Goal: Transaction & Acquisition: Purchase product/service

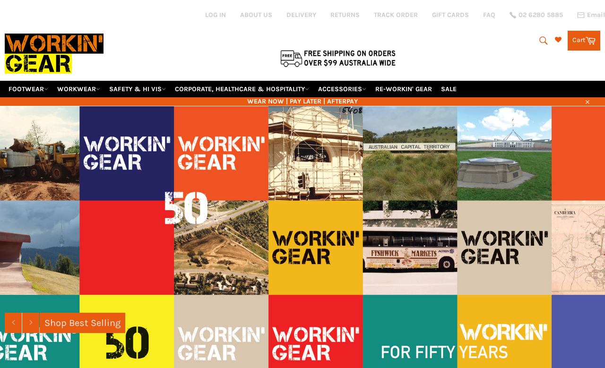
click at [85, 81] on link "WORKWEAR" at bounding box center [78, 89] width 51 height 17
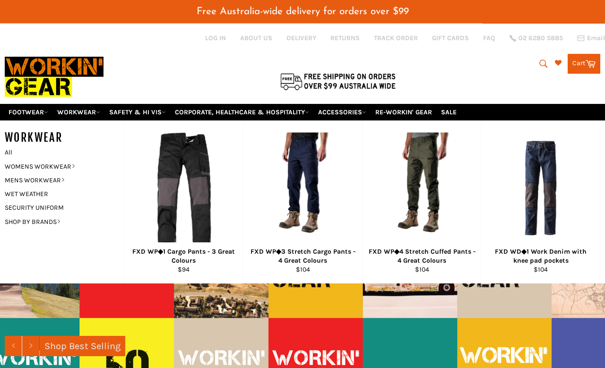
click at [65, 160] on link "WOMENS WORKWEAR" at bounding box center [57, 167] width 114 height 14
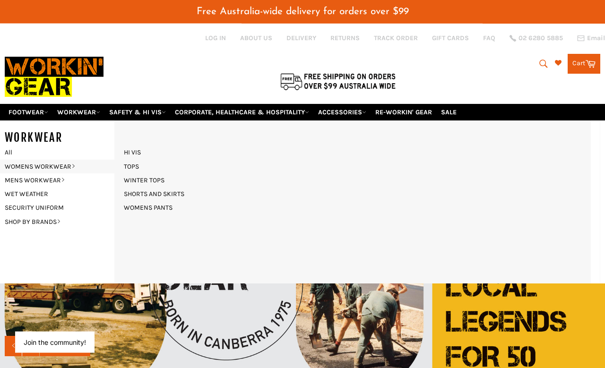
click at [173, 187] on link "SHORTS AND SKIRTS" at bounding box center [154, 194] width 70 height 14
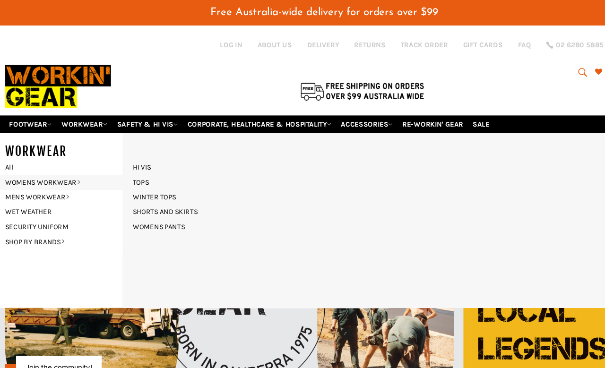
scroll to position [3, 0]
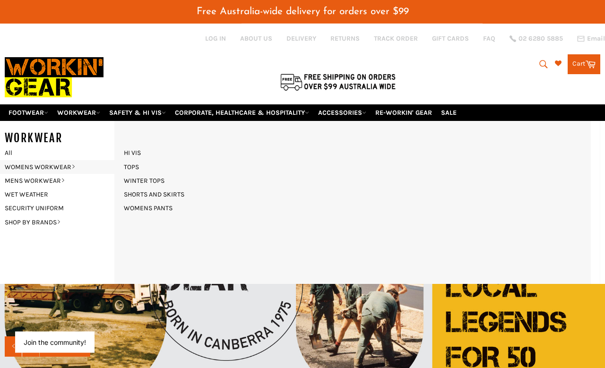
click at [170, 201] on link "WOMENS PANTS" at bounding box center [148, 208] width 58 height 14
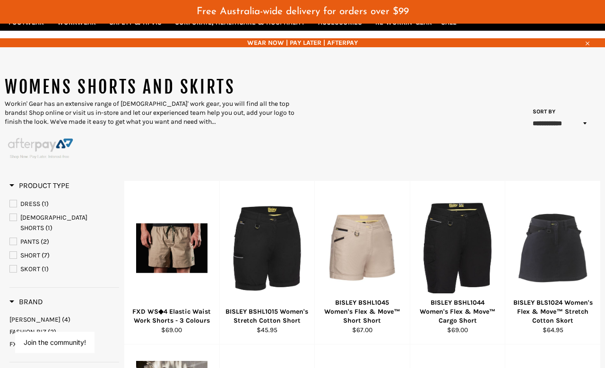
scroll to position [92, 0]
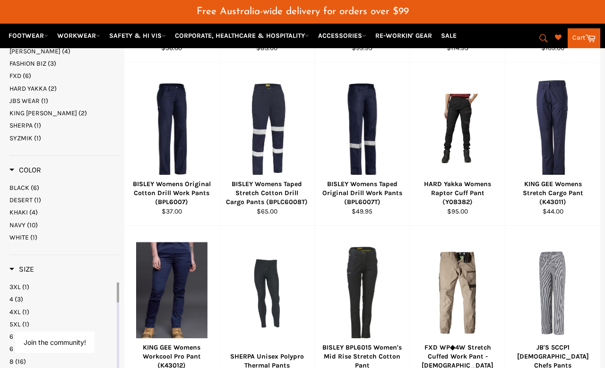
scroll to position [369, 0]
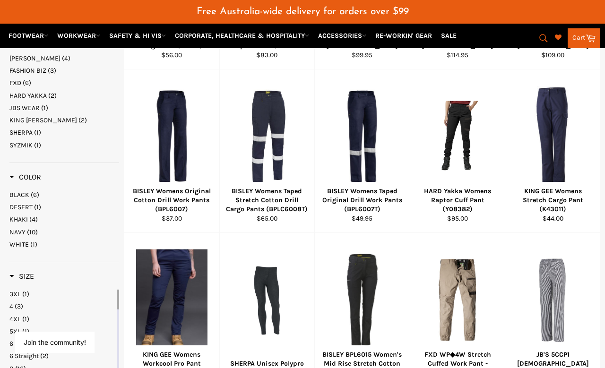
click at [379, 343] on div "BISLEY BPL6015 Women's Mid Rise Stretch Cotton Pant" at bounding box center [362, 363] width 83 height 27
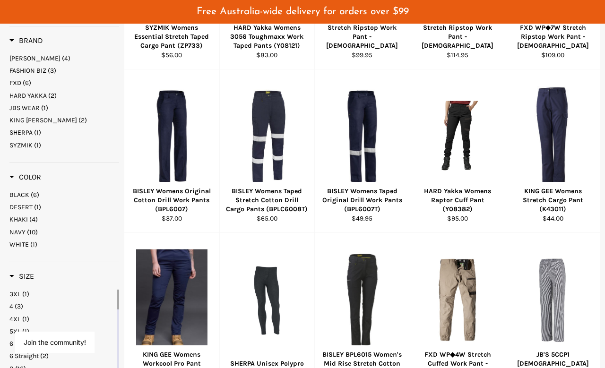
scroll to position [3, 0]
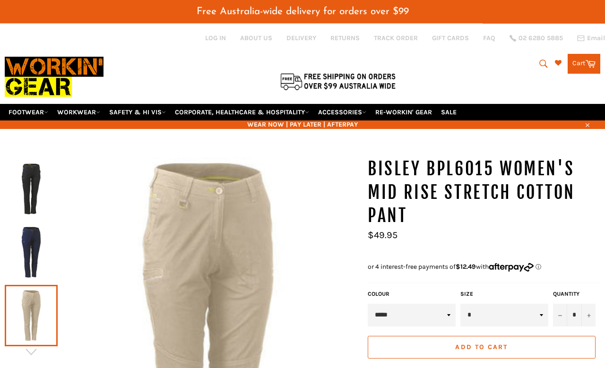
scroll to position [3, 0]
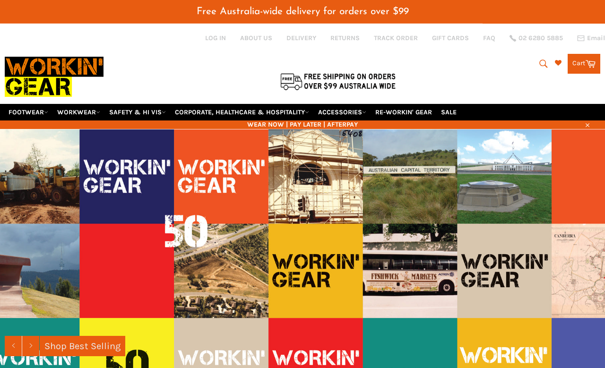
click at [83, 104] on link "WORKWEAR" at bounding box center [78, 112] width 51 height 17
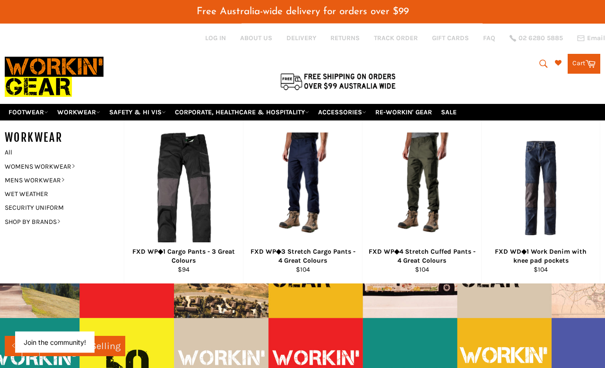
click at [63, 160] on link "WOMENS WORKWEAR" at bounding box center [57, 167] width 114 height 14
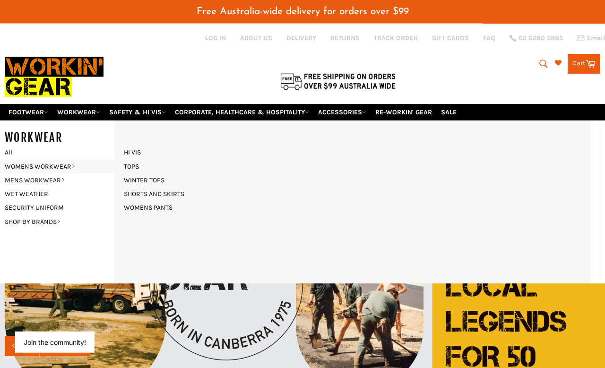
click at [177, 187] on link "SHORTS AND SKIRTS" at bounding box center [154, 194] width 70 height 14
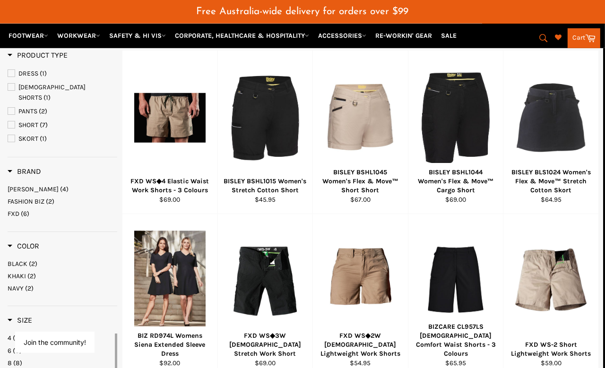
scroll to position [217, 2]
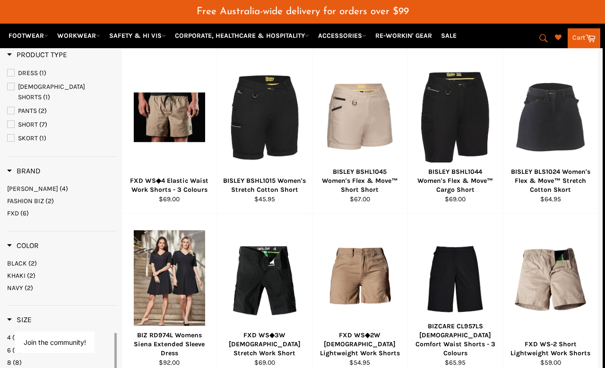
click at [267, 132] on div at bounding box center [264, 117] width 71 height 111
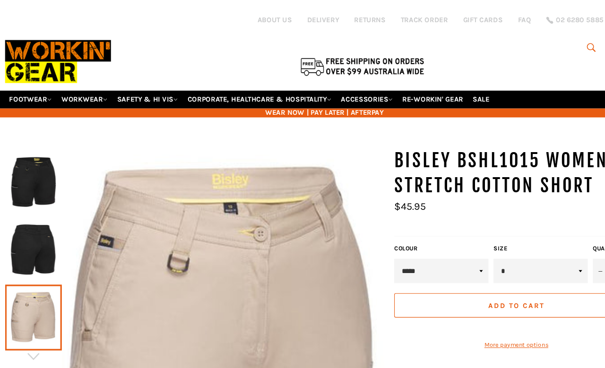
scroll to position [3, 0]
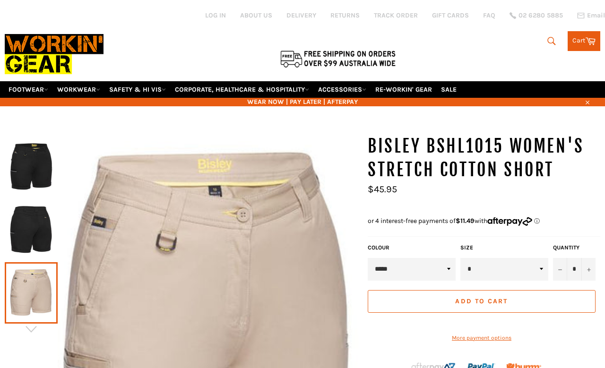
click at [538, 263] on select "* * ** ** ** ** ** ** ** **" at bounding box center [504, 269] width 88 height 23
select select "**"
click at [445, 261] on select "***** **** *****" at bounding box center [412, 269] width 88 height 23
select select "****"
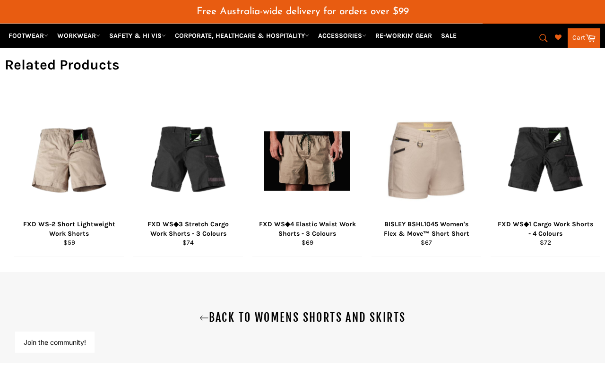
scroll to position [653, 0]
click at [322, 238] on div "FXD WS◆4 Elastic Waist Work Shorts - 3 Colours" at bounding box center [308, 228] width 98 height 18
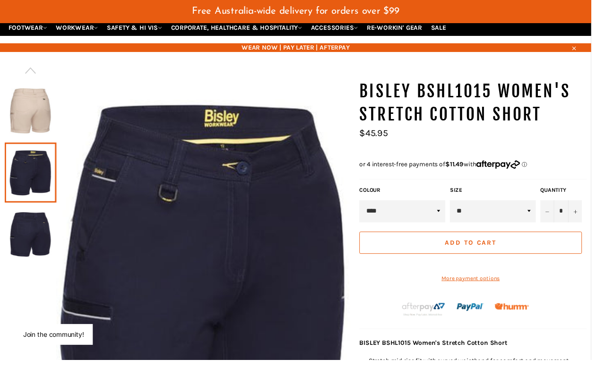
scroll to position [87, 0]
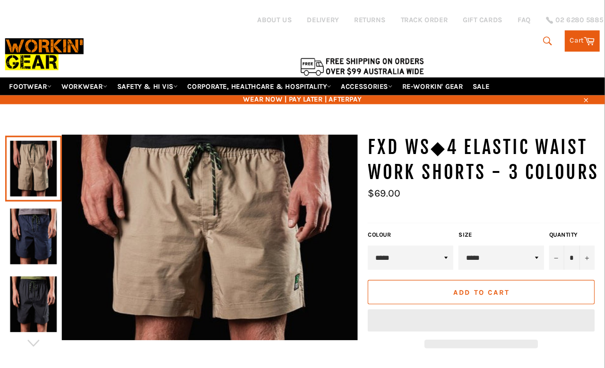
scroll to position [3, 0]
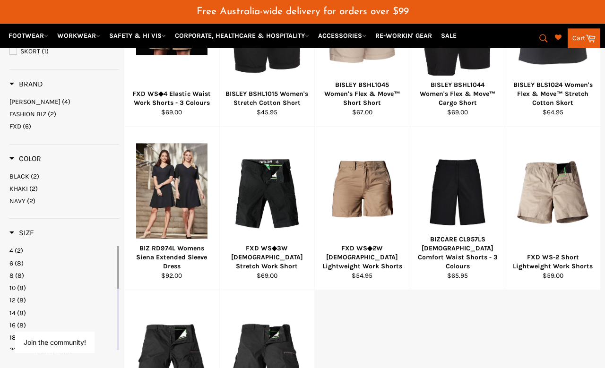
scroll to position [312, 0]
click at [470, 244] on div "BIZCARE CL957LS [DEMOGRAPHIC_DATA] Comfort Waist Shorts - 3 Colours" at bounding box center [457, 253] width 83 height 36
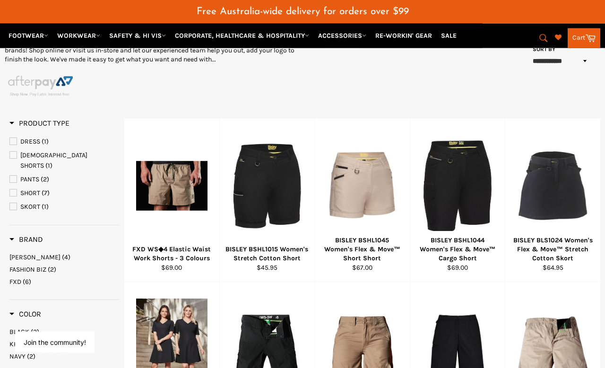
scroll to position [149, 0]
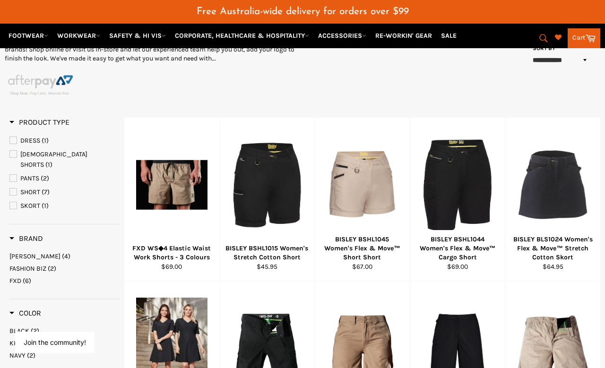
click at [18, 173] on link "PANTS (2)" at bounding box center [64, 178] width 110 height 10
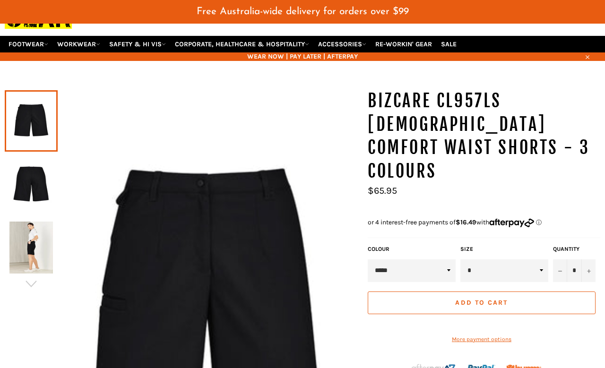
click at [39, 236] on img at bounding box center [30, 248] width 43 height 52
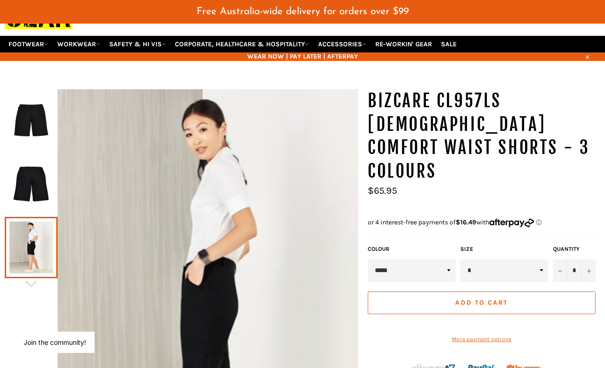
click at [36, 168] on img at bounding box center [30, 184] width 43 height 52
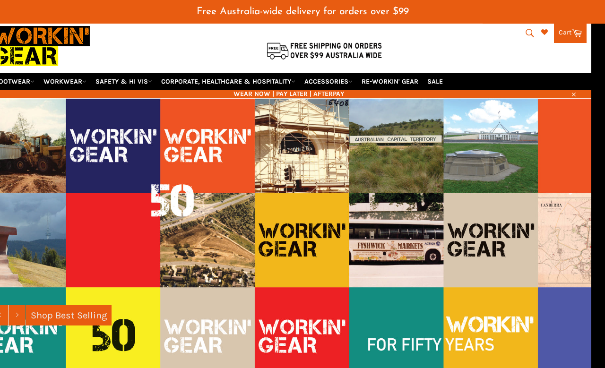
click at [75, 73] on link "WORKWEAR" at bounding box center [65, 81] width 51 height 17
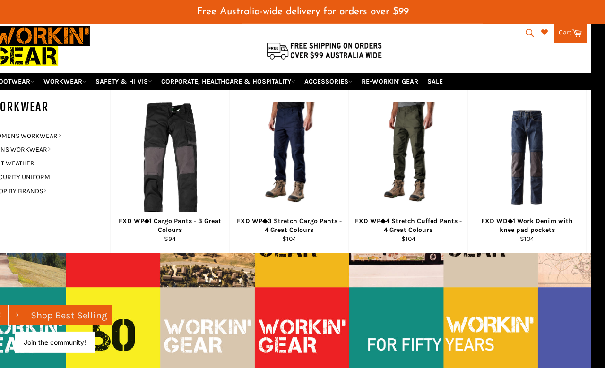
scroll to position [34, 0]
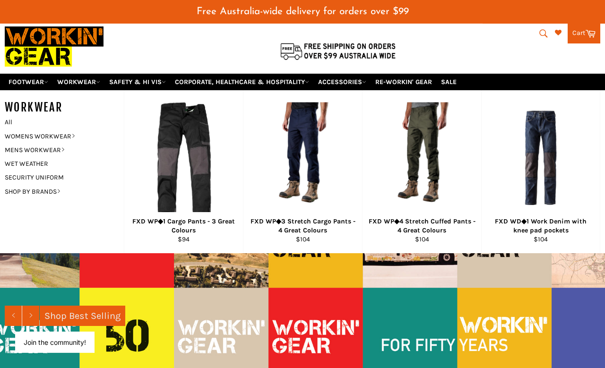
click at [72, 130] on link "WOMENS WORKWEAR" at bounding box center [57, 137] width 114 height 14
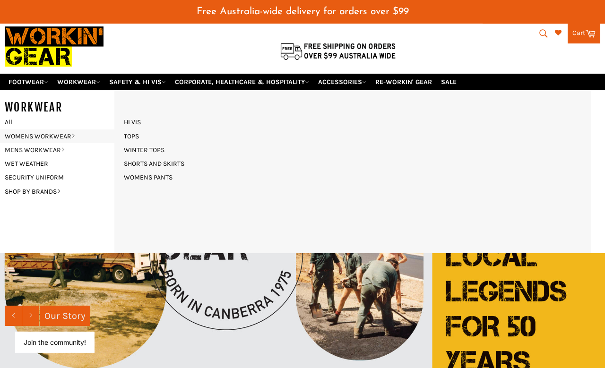
click at [160, 171] on link "WOMENS PANTS" at bounding box center [148, 178] width 58 height 14
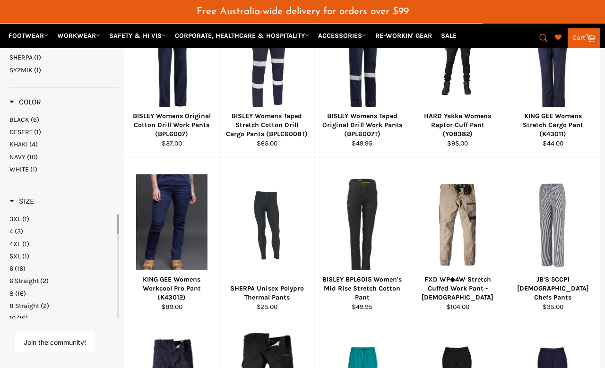
scroll to position [428, 0]
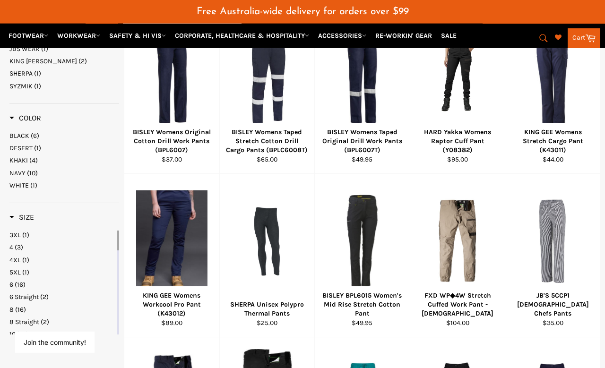
click at [373, 291] on div "BISLEY BPL6015 Women's Mid Rise Stretch Cotton Pant" at bounding box center [362, 304] width 83 height 27
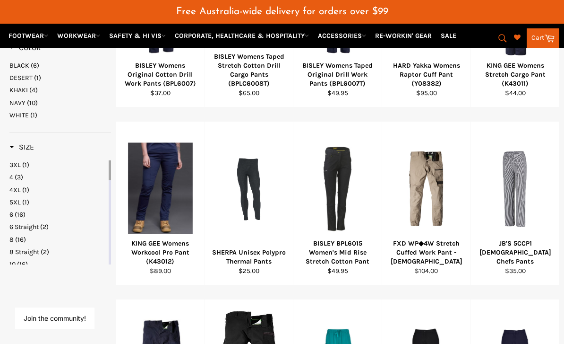
scroll to position [493, 0]
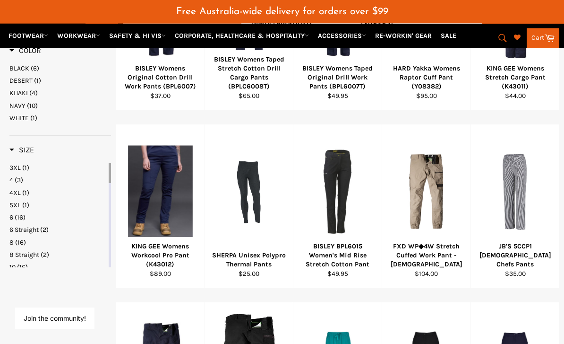
click at [340, 242] on div "BISLEY BPL6015 Women's Mid Rise Stretch Cotton Pant" at bounding box center [338, 255] width 77 height 27
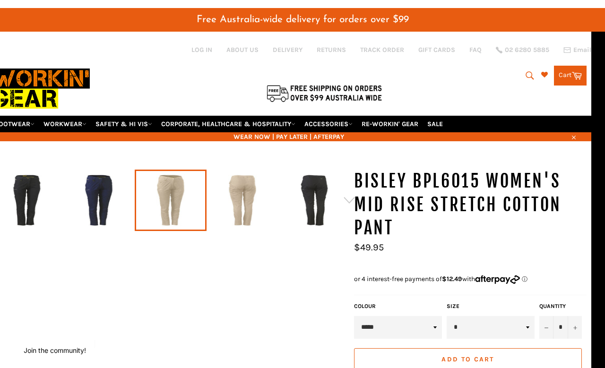
scroll to position [0, 14]
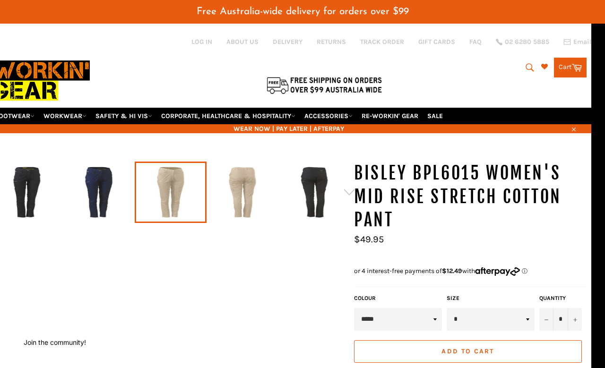
click at [97, 175] on img at bounding box center [99, 192] width 62 height 52
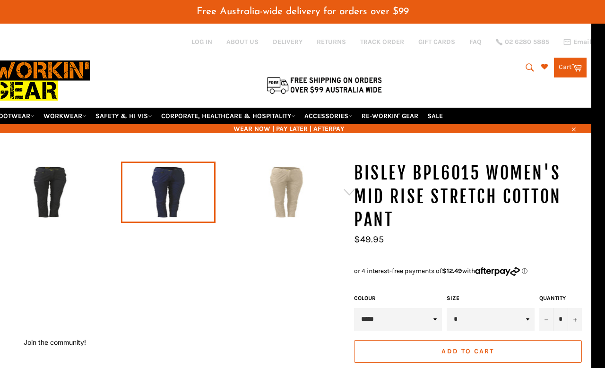
click at [174, 181] on link at bounding box center [168, 192] width 95 height 61
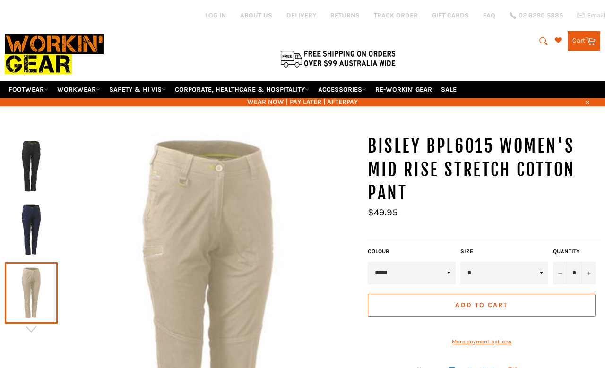
scroll to position [4, 0]
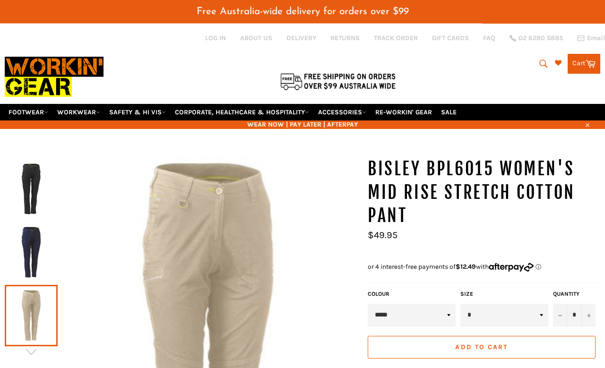
click at [37, 203] on link at bounding box center [31, 188] width 53 height 61
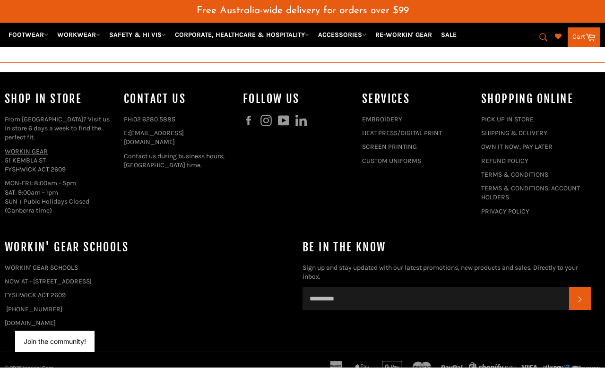
scroll to position [1227, 0]
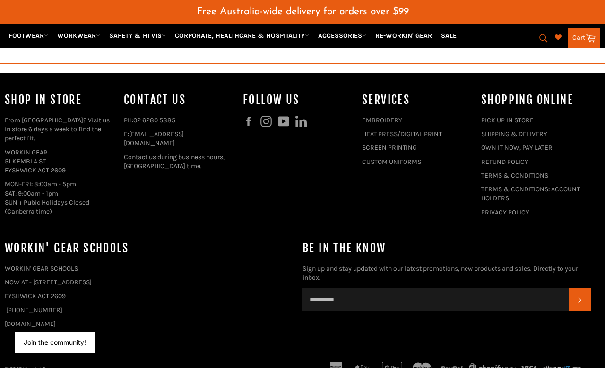
click at [523, 124] on link "PICK UP IN STORE" at bounding box center [507, 120] width 52 height 8
